Goal: Task Accomplishment & Management: Use online tool/utility

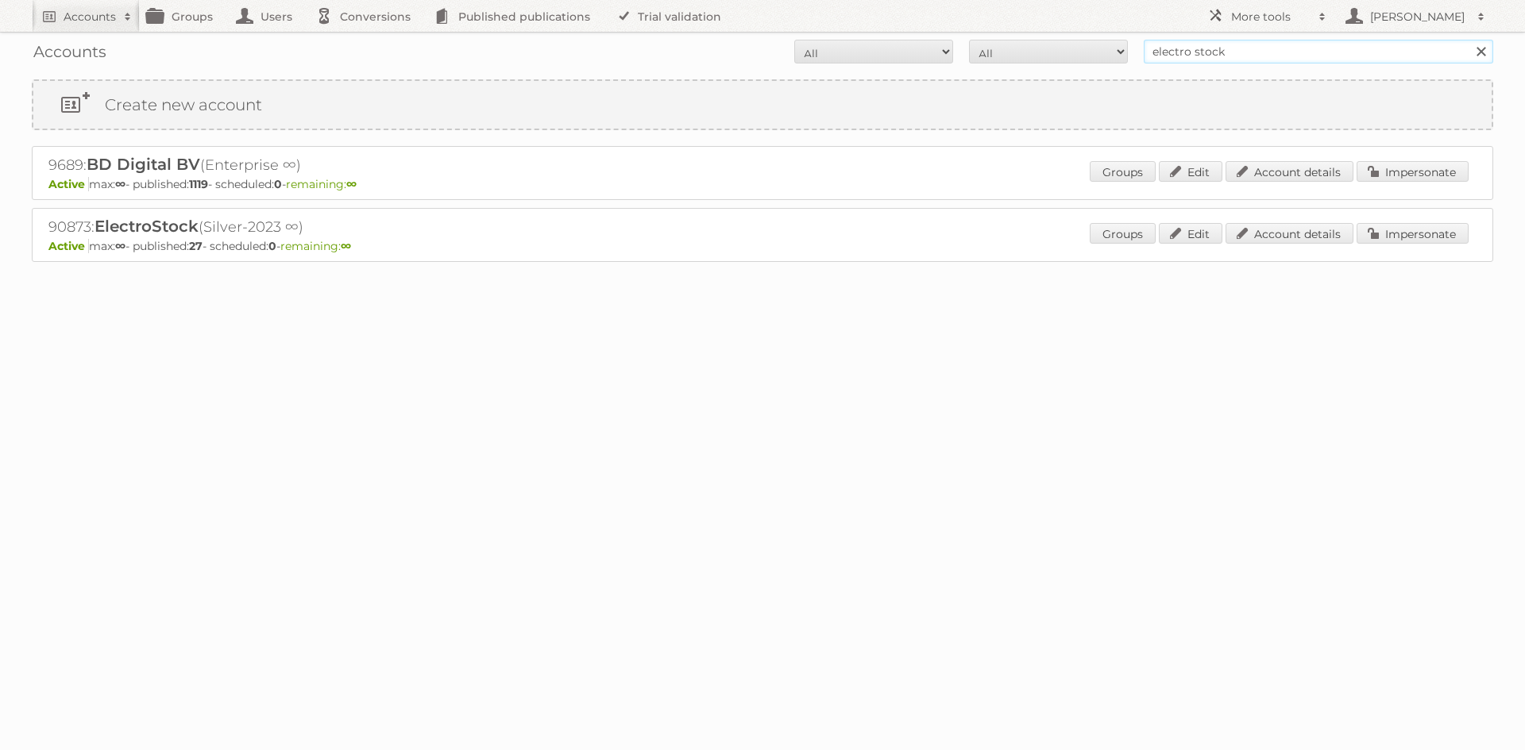
click at [1209, 57] on input "electro stock" at bounding box center [1318, 52] width 349 height 24
type input "kruidvat"
click at [1468, 40] on input "Search" at bounding box center [1480, 52] width 24 height 24
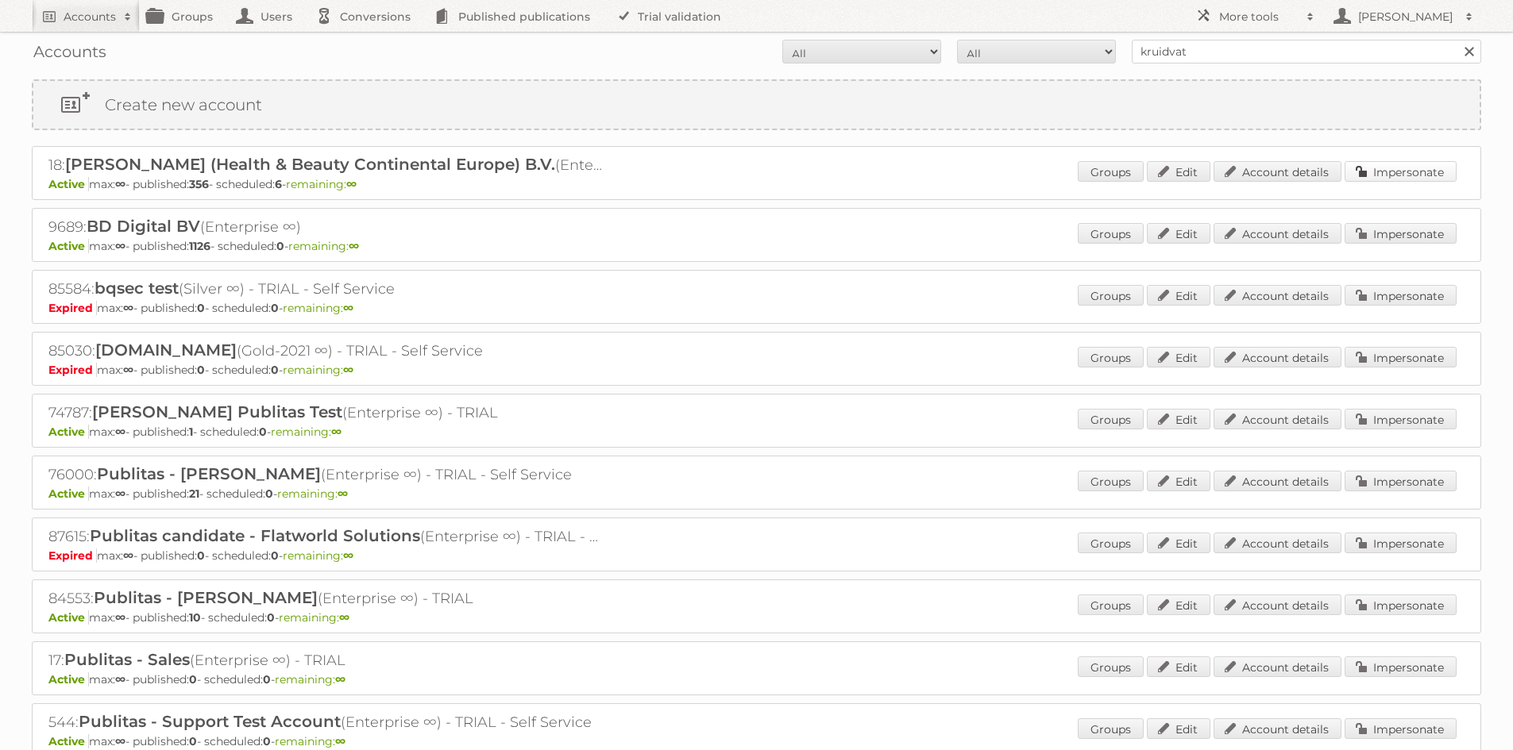
click at [1387, 175] on link "Impersonate" at bounding box center [1400, 171] width 112 height 21
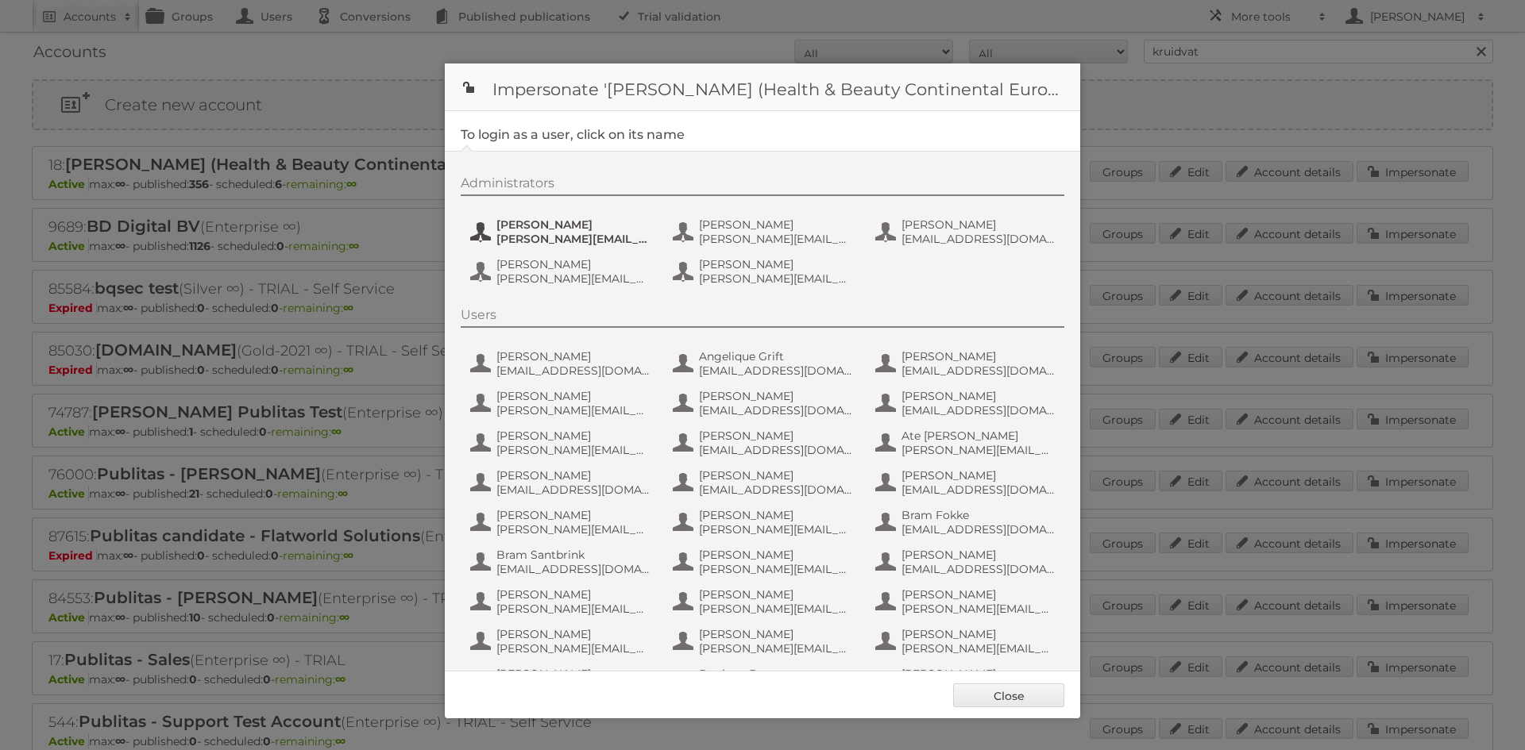
click at [613, 223] on span "[PERSON_NAME]" at bounding box center [573, 225] width 154 height 14
